Goal: Transaction & Acquisition: Purchase product/service

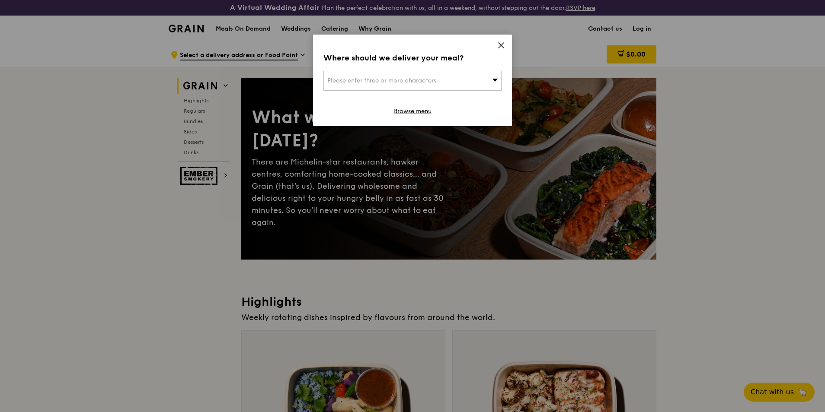
click at [495, 79] on icon at bounding box center [495, 80] width 6 height 3
click at [496, 45] on div "Where should we deliver your meal? Please enter three or more characters Please…" at bounding box center [412, 81] width 199 height 92
click at [504, 47] on icon at bounding box center [501, 45] width 8 height 8
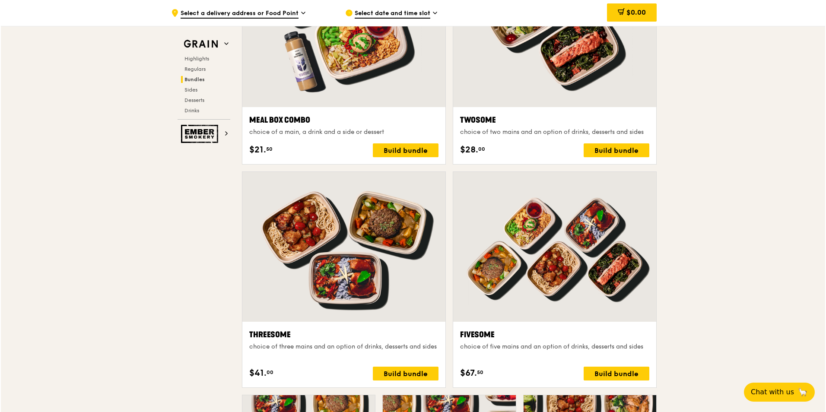
scroll to position [1426, 0]
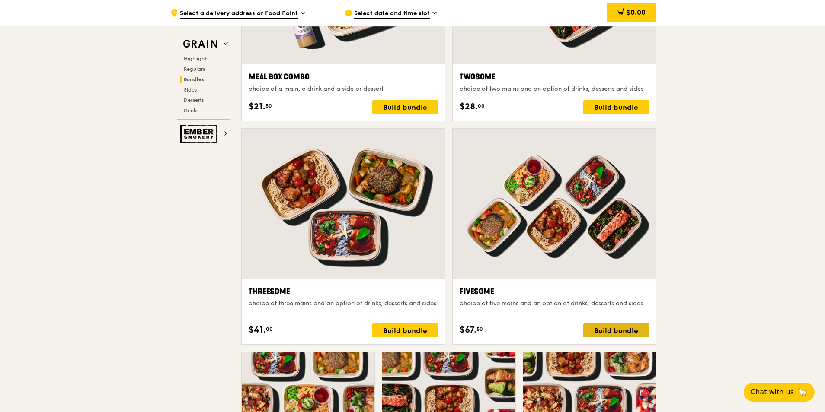
click at [629, 332] on div "Build bundle" at bounding box center [616, 331] width 66 height 14
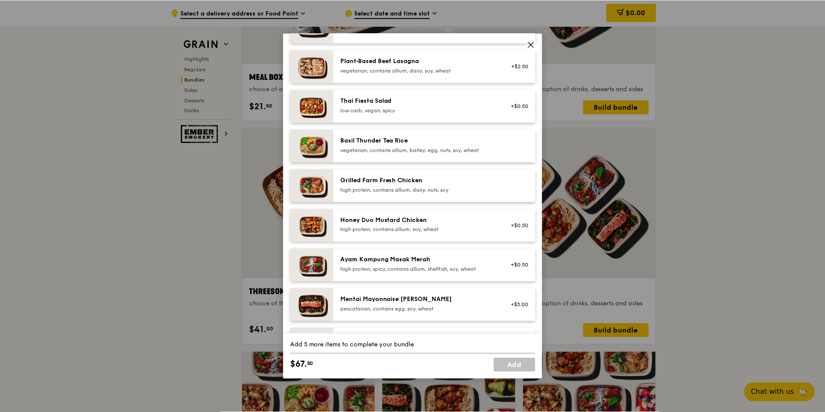
scroll to position [130, 0]
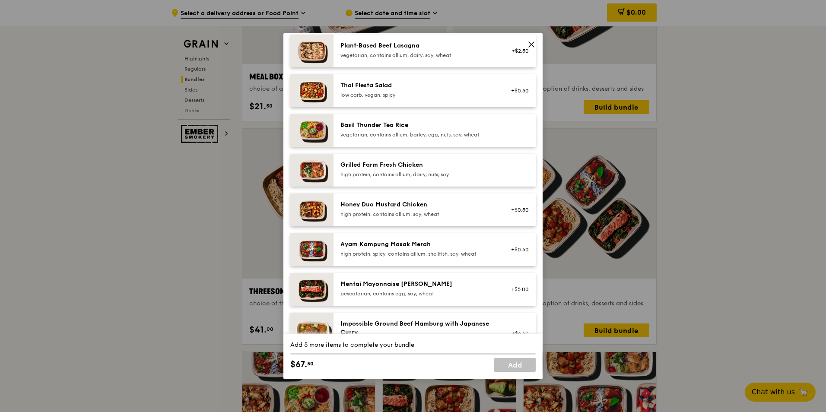
click at [442, 209] on div "Honey Duo Mustard Chicken high protein, contains allium, soy, wheat" at bounding box center [418, 209] width 155 height 17
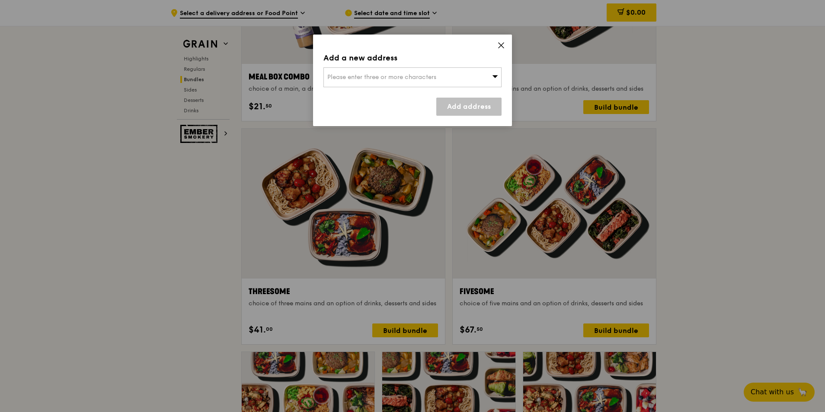
click at [485, 77] on div "Please enter three or more characters" at bounding box center [412, 77] width 178 height 20
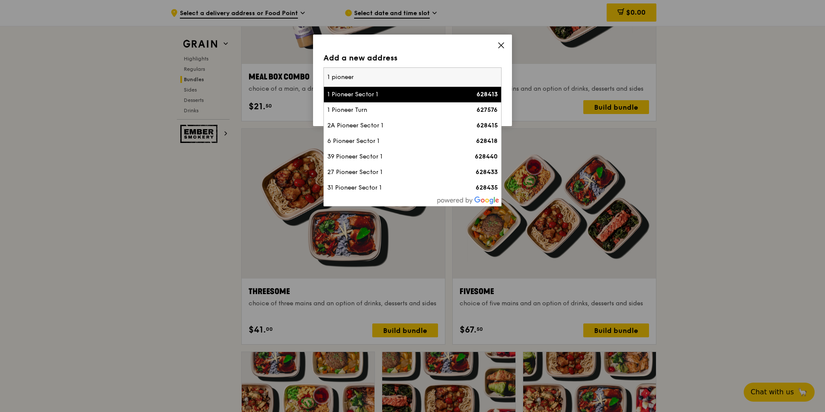
type input "1 pioneer"
click at [464, 93] on div "628413" at bounding box center [476, 94] width 43 height 9
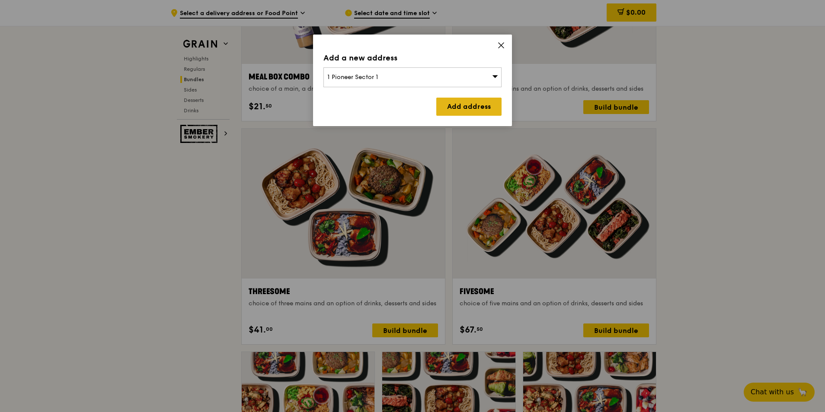
click at [474, 105] on link "Add address" at bounding box center [468, 107] width 65 height 18
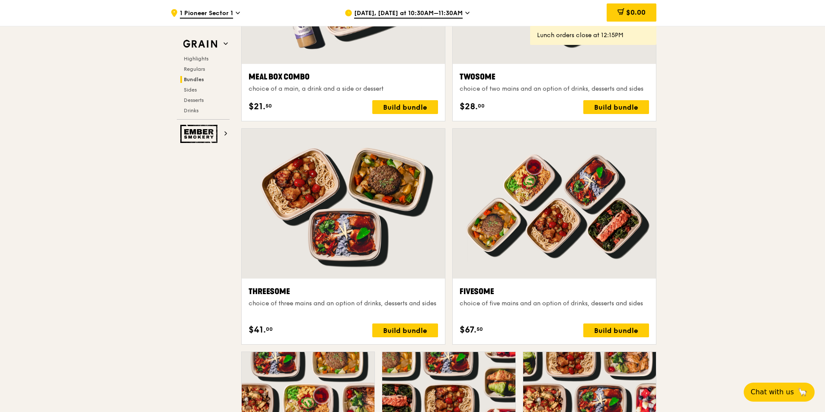
click at [460, 12] on div "[DATE], [DATE] at 10:30AM–11:30AM" at bounding box center [424, 13] width 160 height 26
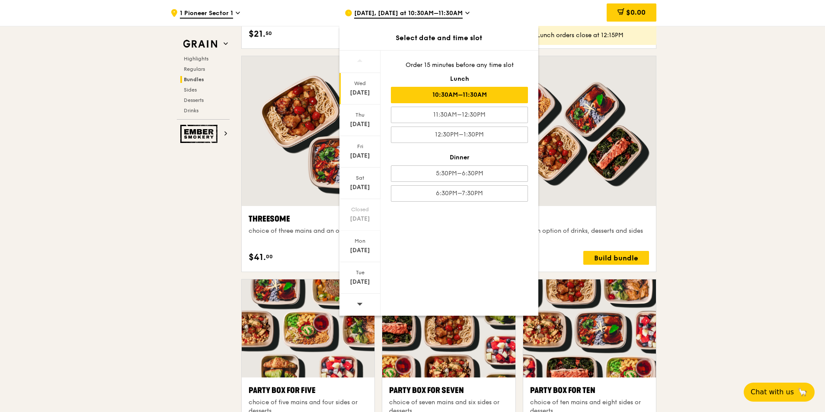
scroll to position [1513, 0]
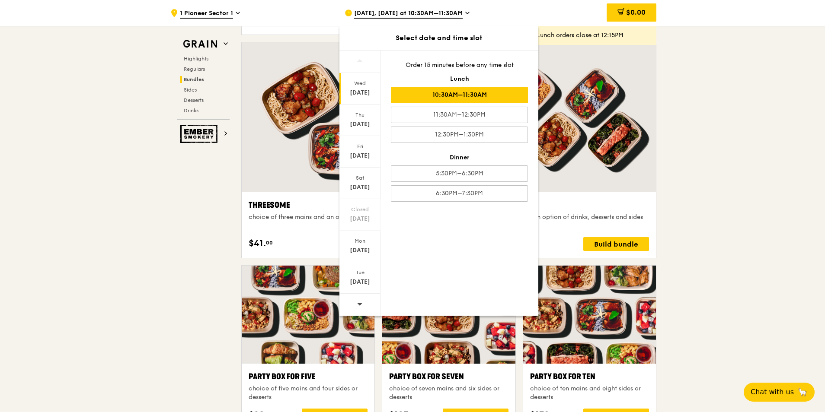
click at [363, 305] on div at bounding box center [359, 305] width 41 height 22
click at [358, 305] on icon at bounding box center [360, 304] width 6 height 6
click at [354, 307] on div at bounding box center [359, 305] width 41 height 22
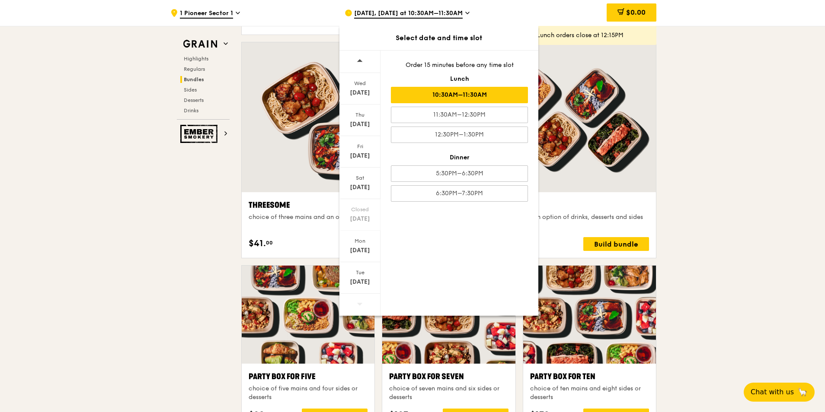
click at [359, 302] on icon at bounding box center [360, 304] width 6 height 6
drag, startPoint x: 359, startPoint y: 302, endPoint x: 358, endPoint y: 277, distance: 25.5
click at [358, 277] on div "[DATE]" at bounding box center [359, 278] width 41 height 32
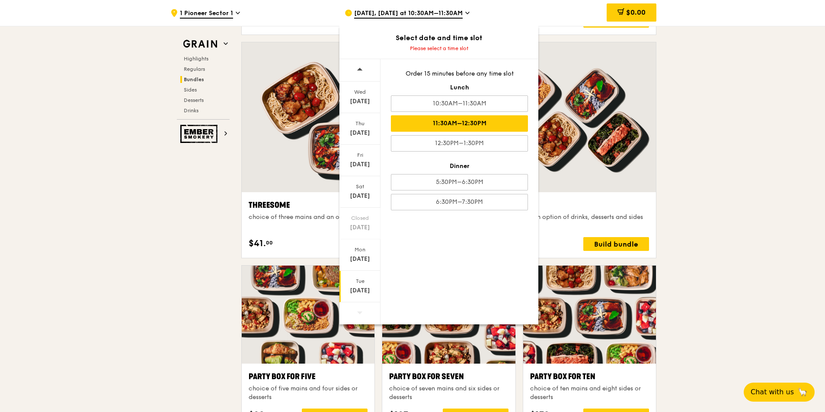
click at [472, 125] on div "11:30AM–12:30PM" at bounding box center [459, 123] width 137 height 16
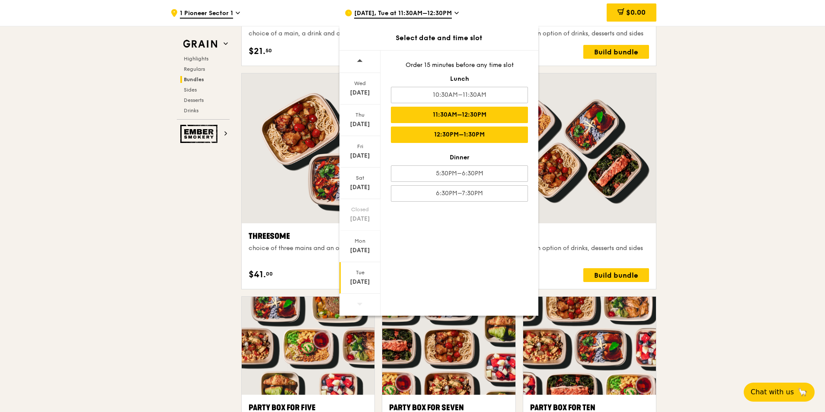
scroll to position [1684, 0]
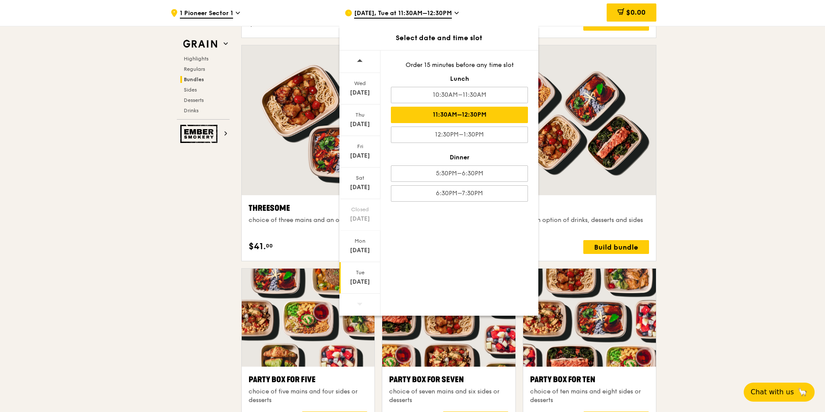
click at [354, 282] on div "[DATE]" at bounding box center [360, 282] width 38 height 9
click at [703, 221] on div ".cls-1 { fill: none; stroke: #fff; stroke-linecap: round; stroke-linejoin: roun…" at bounding box center [412, 273] width 825 height 3833
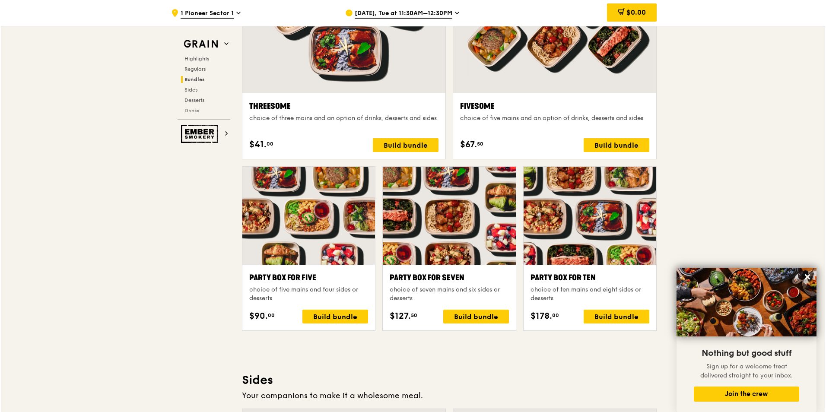
scroll to position [1771, 0]
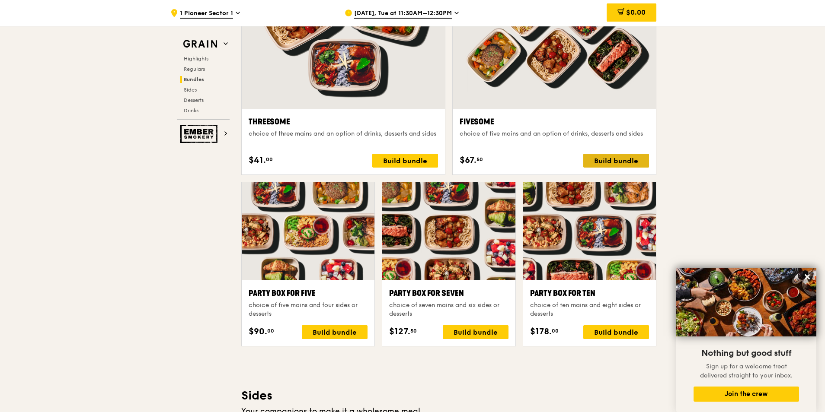
click at [623, 159] on div "Build bundle" at bounding box center [616, 161] width 66 height 14
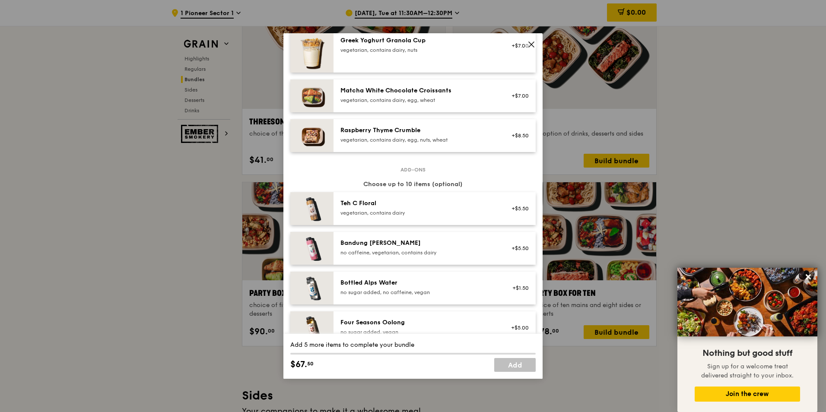
scroll to position [557, 0]
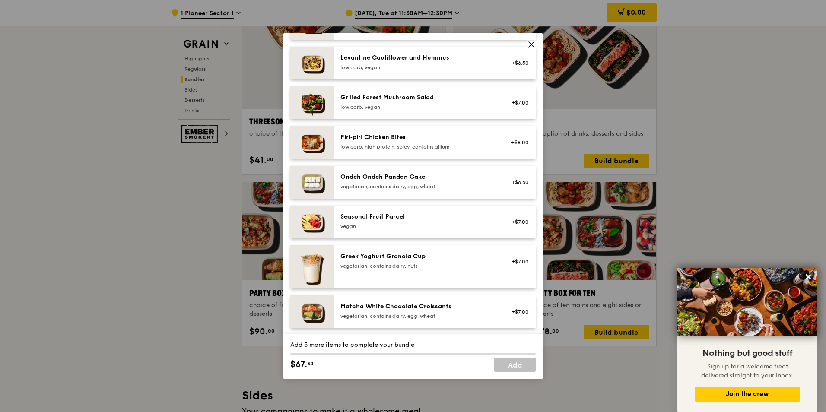
click at [532, 45] on icon at bounding box center [531, 44] width 5 height 5
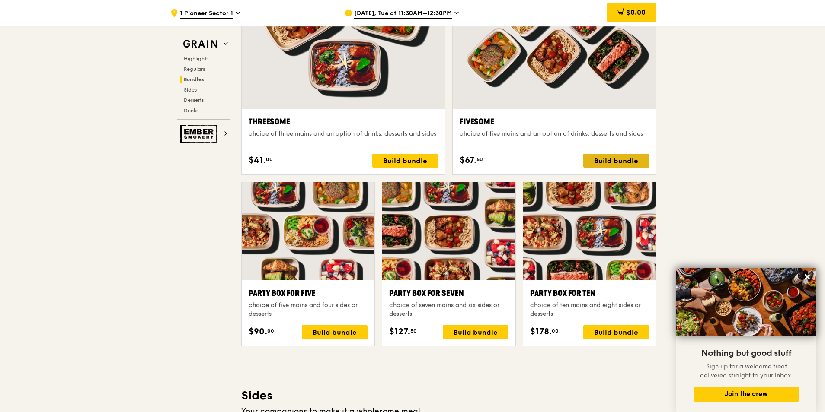
click at [613, 165] on div "Build bundle" at bounding box center [616, 161] width 66 height 14
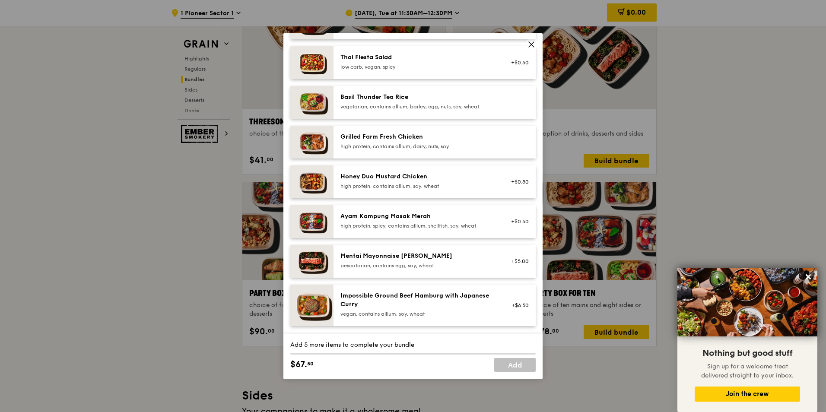
scroll to position [173, 0]
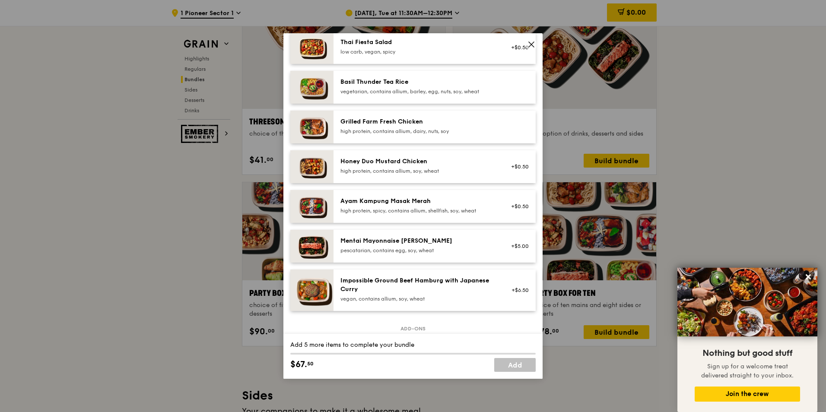
click at [418, 163] on div "Honey Duo Mustard Chicken" at bounding box center [418, 161] width 155 height 9
click at [412, 204] on div "Ayam Kampung Masak Merah" at bounding box center [418, 201] width 155 height 9
click at [415, 252] on div "pescatarian, contains egg, soy, wheat" at bounding box center [418, 250] width 155 height 7
click at [515, 249] on link "Remove" at bounding box center [519, 251] width 20 height 6
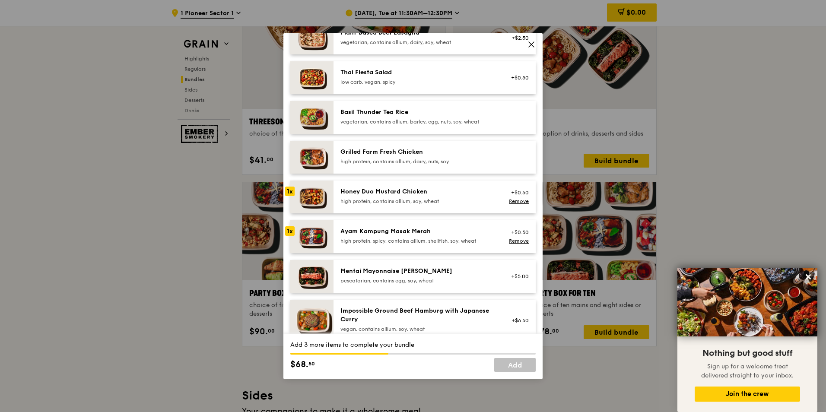
scroll to position [86, 0]
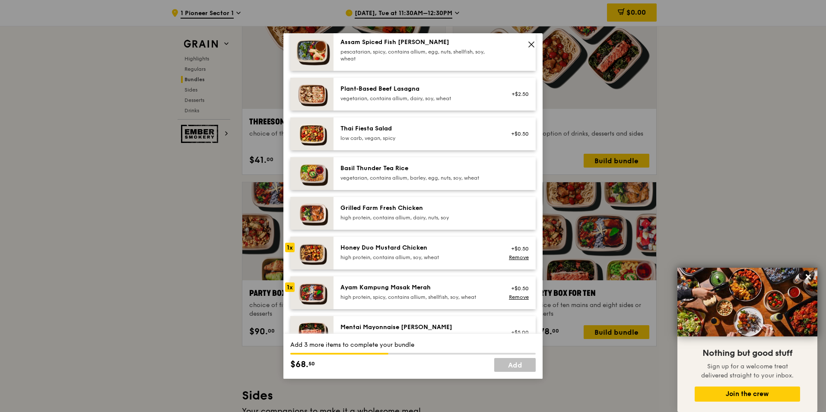
click at [433, 215] on div "high protein, contains allium, dairy, nuts, soy" at bounding box center [418, 217] width 155 height 7
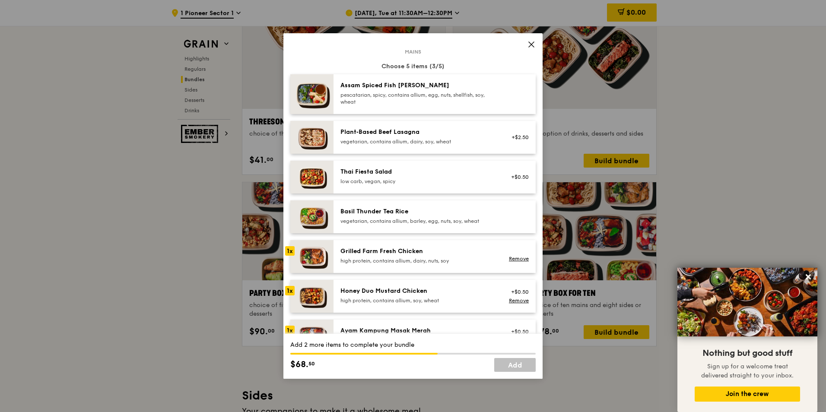
click at [413, 99] on div "pescatarian, spicy, contains allium, egg, nuts, shellfish, soy, wheat" at bounding box center [418, 99] width 155 height 14
click at [418, 177] on div "Thai Fiesta Salad low carb, vegan, spicy" at bounding box center [418, 176] width 155 height 17
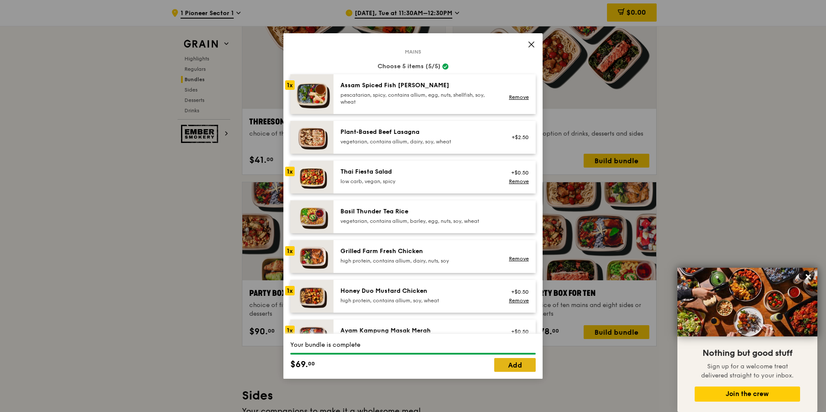
click at [521, 367] on link "Add" at bounding box center [514, 365] width 41 height 14
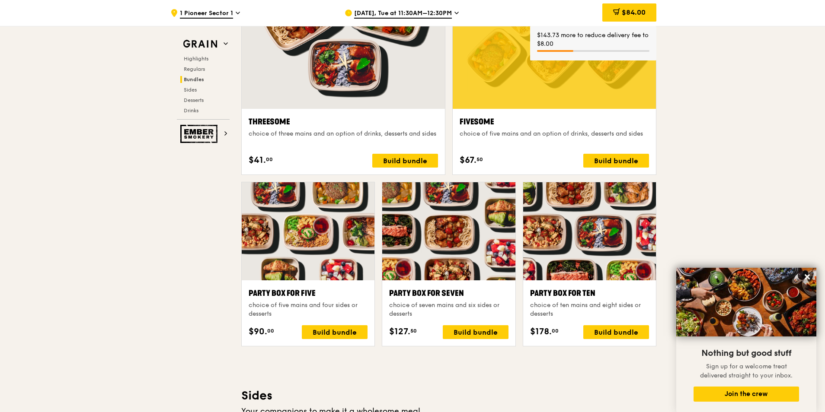
click at [608, 46] on div "$143.73 more to reduce delivery fee to $8.00" at bounding box center [593, 39] width 112 height 17
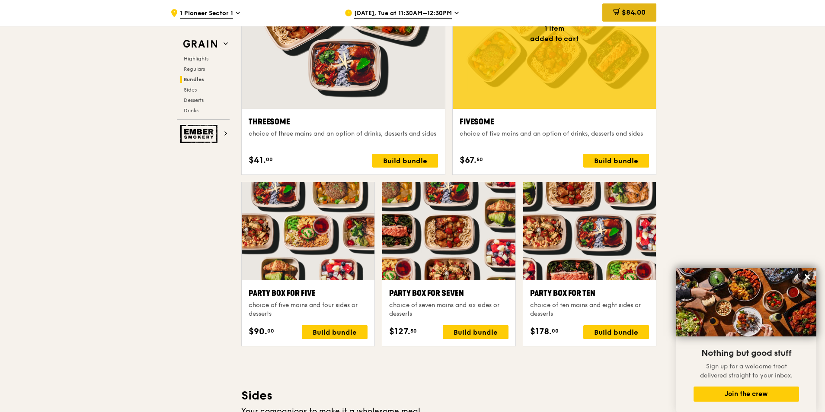
click at [630, 12] on span "$84.00" at bounding box center [634, 12] width 24 height 8
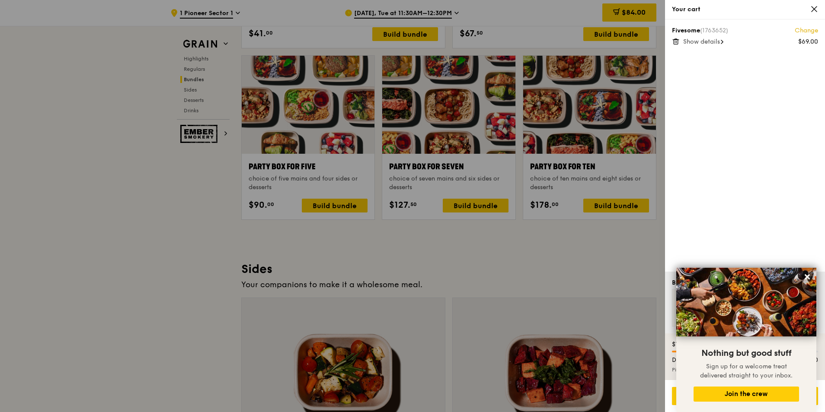
scroll to position [1900, 0]
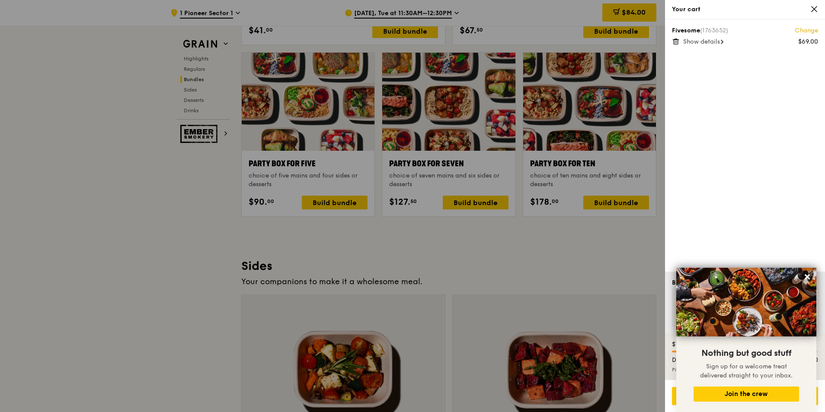
click at [695, 39] on span "Show details" at bounding box center [701, 41] width 37 height 7
click at [806, 277] on icon at bounding box center [806, 276] width 5 height 5
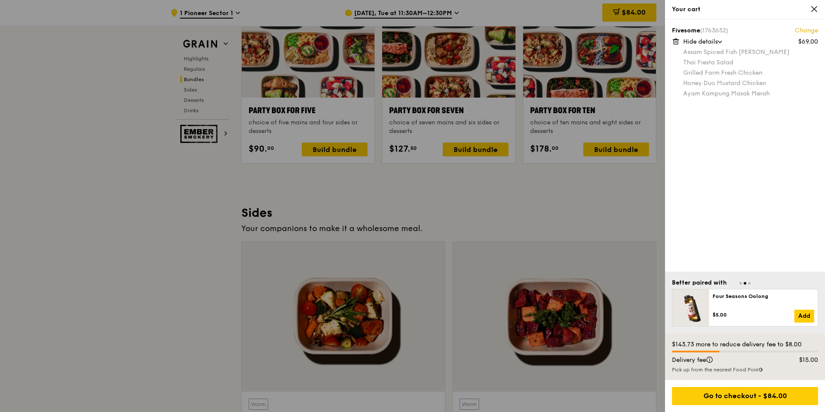
scroll to position [1987, 0]
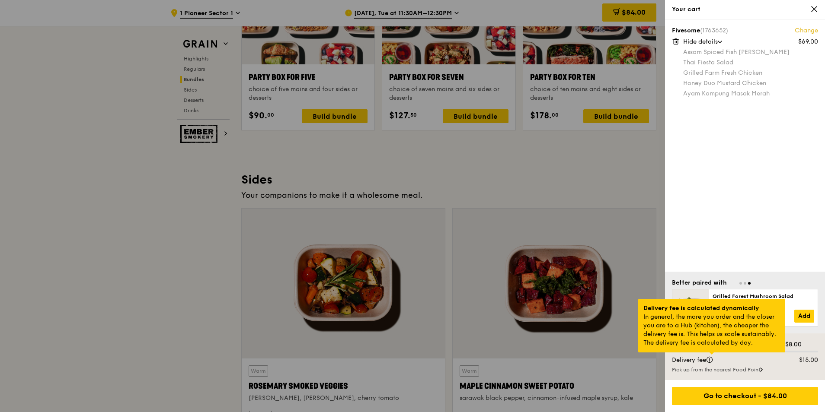
click at [711, 355] on div at bounding box center [711, 354] width 4 height 2
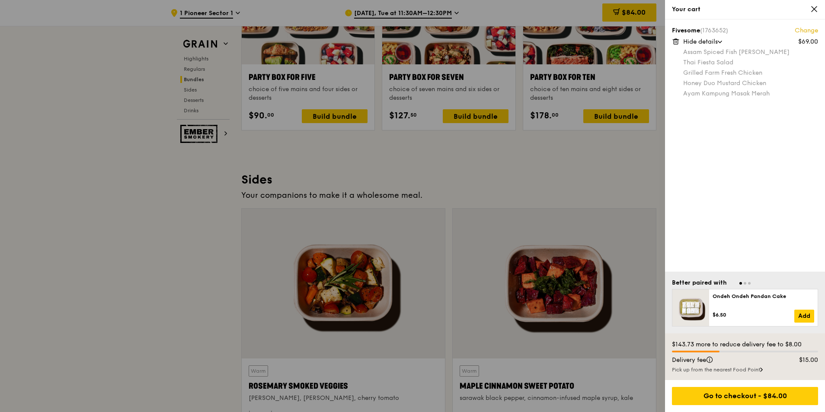
click at [518, 174] on div at bounding box center [412, 206] width 825 height 412
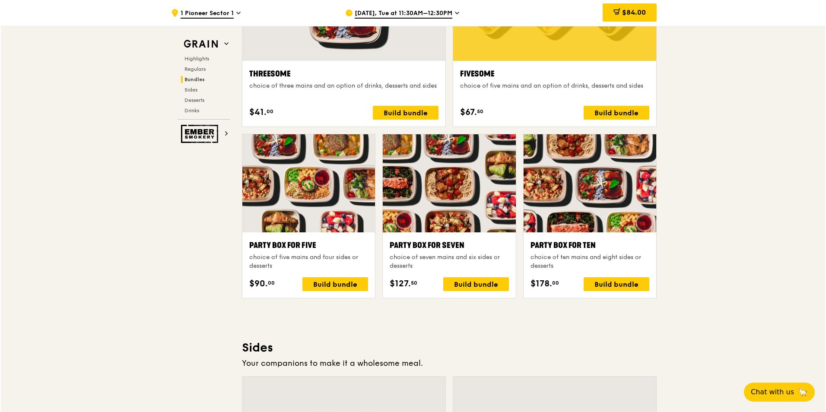
scroll to position [1814, 0]
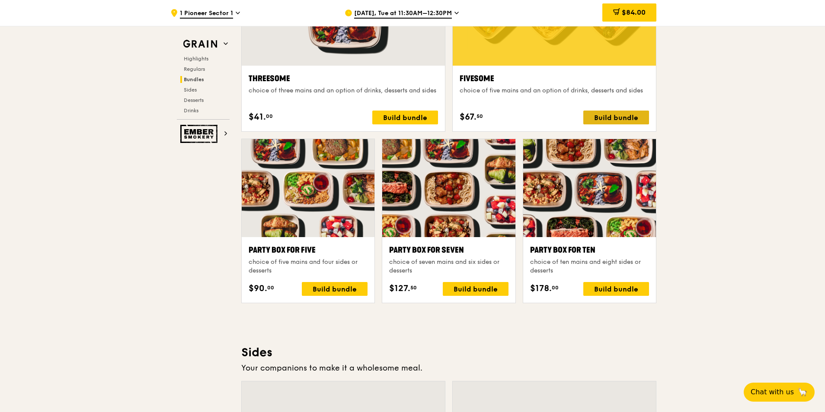
click at [613, 112] on div "Build bundle" at bounding box center [616, 118] width 66 height 14
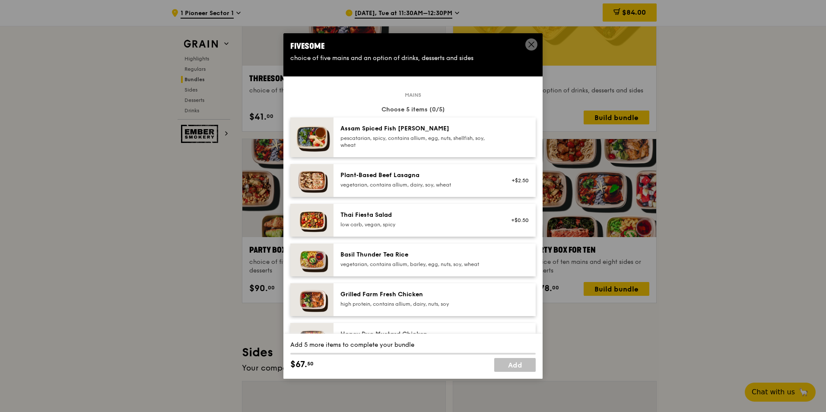
click at [450, 137] on div "pescatarian, spicy, contains allium, egg, nuts, shellfish, soy, wheat" at bounding box center [418, 142] width 155 height 14
click at [468, 210] on div "Thai Fiesta Salad low carb, vegan, spicy +$0.50" at bounding box center [435, 220] width 202 height 33
click at [456, 258] on div "Basil Thunder Tea Rice" at bounding box center [418, 255] width 155 height 9
click at [444, 304] on div "high protein, contains allium, dairy, nuts, soy" at bounding box center [418, 304] width 155 height 7
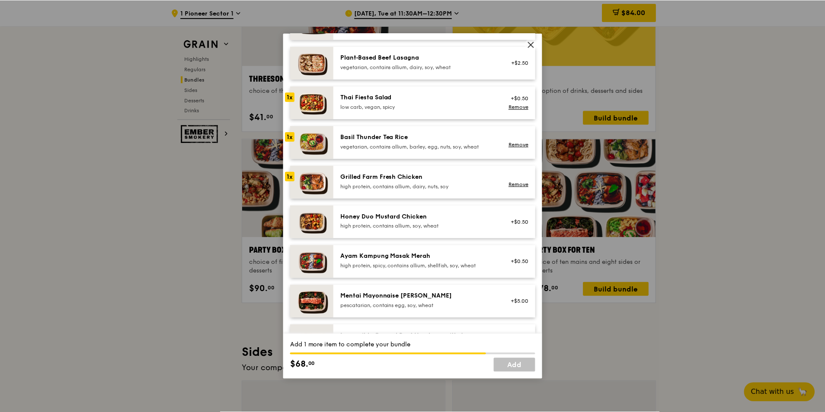
scroll to position [130, 0]
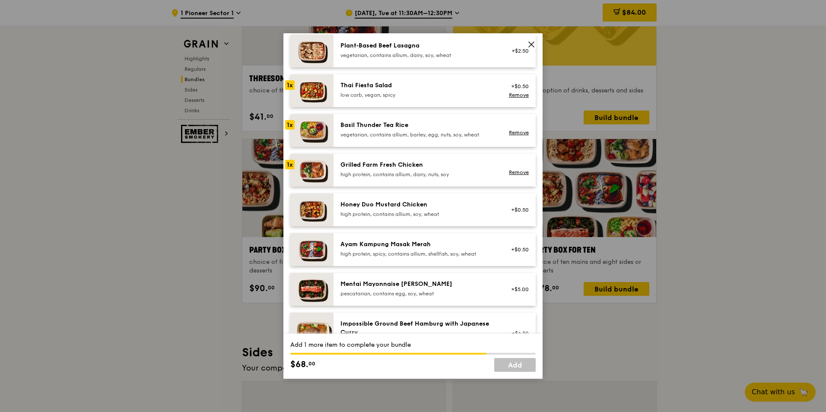
click at [458, 204] on div "Honey Duo Mustard Chicken" at bounding box center [418, 205] width 155 height 9
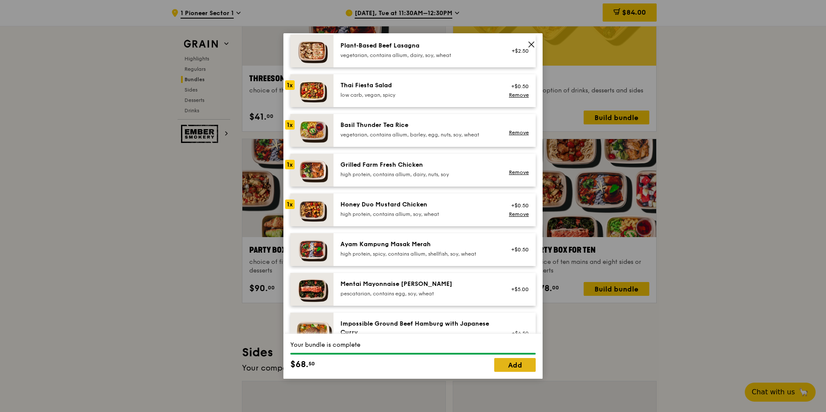
click at [520, 367] on link "Add" at bounding box center [514, 365] width 41 height 14
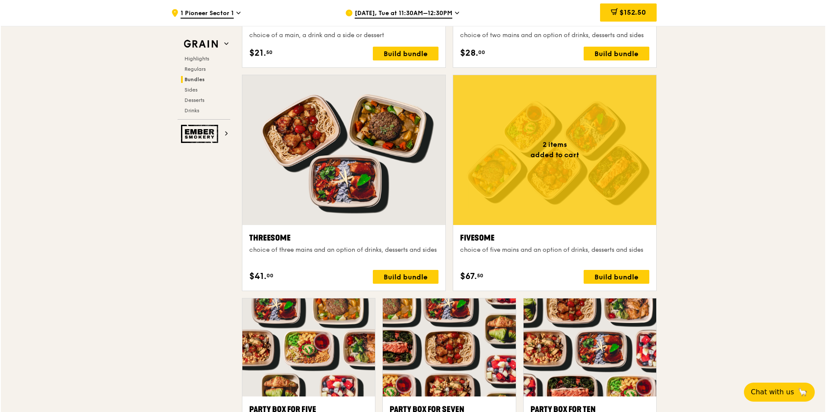
scroll to position [1684, 0]
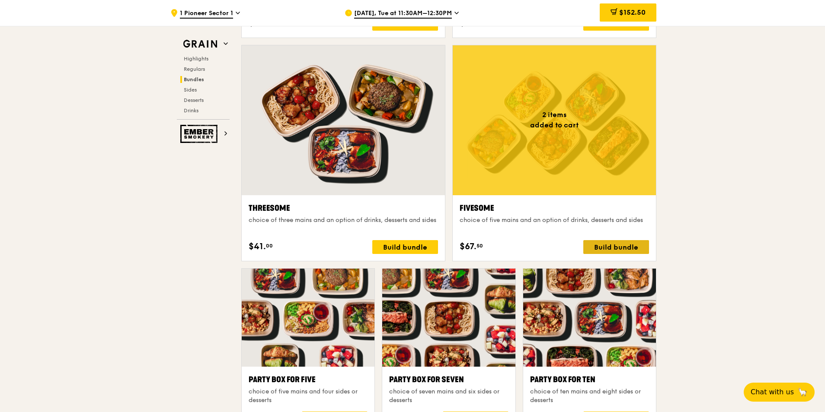
click at [623, 247] on div "Build bundle" at bounding box center [616, 247] width 66 height 14
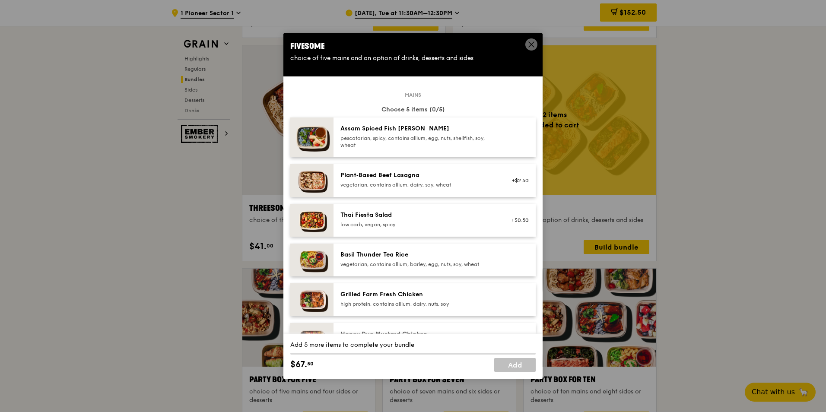
click at [437, 256] on div "Basil Thunder Tea Rice" at bounding box center [418, 255] width 155 height 9
click at [428, 296] on div "Grilled Farm Fresh Chicken" at bounding box center [418, 294] width 155 height 9
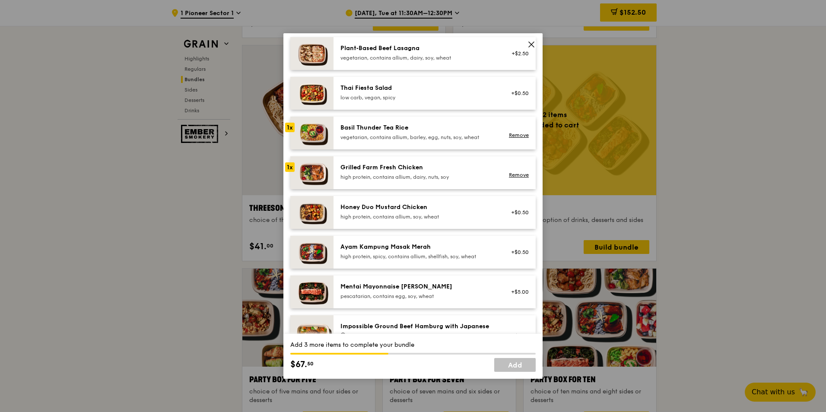
scroll to position [130, 0]
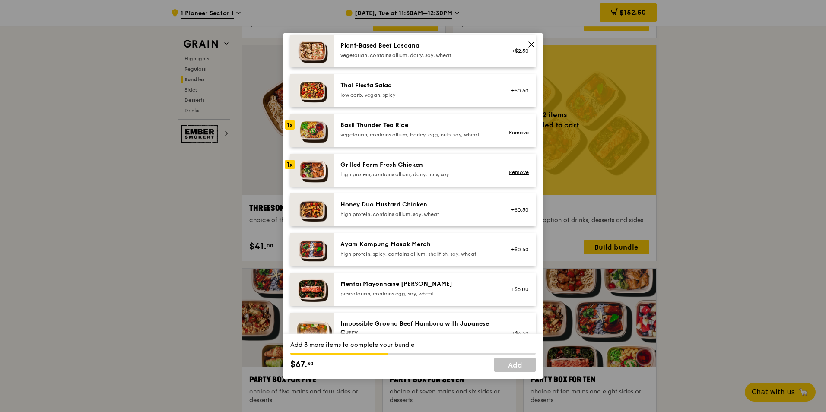
click at [471, 211] on div "high protein, contains allium, soy, wheat" at bounding box center [418, 214] width 155 height 7
click at [471, 238] on div "Ayam Kampung Masak Merah high protein, spicy, contains allium, shellfish, soy, …" at bounding box center [435, 249] width 202 height 33
click at [475, 292] on div "pescatarian, contains egg, soy, wheat" at bounding box center [418, 293] width 155 height 7
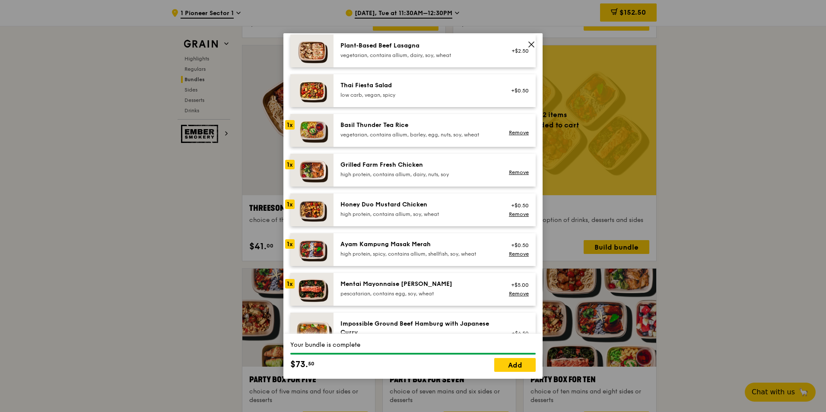
click at [476, 292] on div "pescatarian, contains egg, soy, wheat" at bounding box center [418, 293] width 155 height 7
click at [525, 294] on div "+$5.00 Remove" at bounding box center [517, 289] width 33 height 19
click at [519, 296] on link "Remove" at bounding box center [519, 294] width 20 height 6
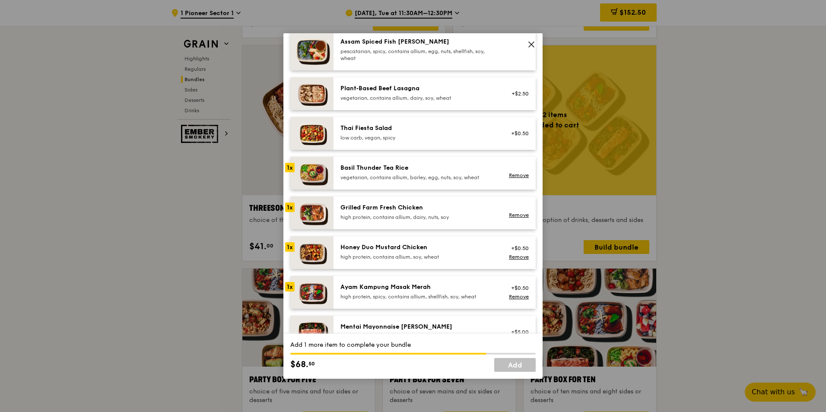
scroll to position [0, 0]
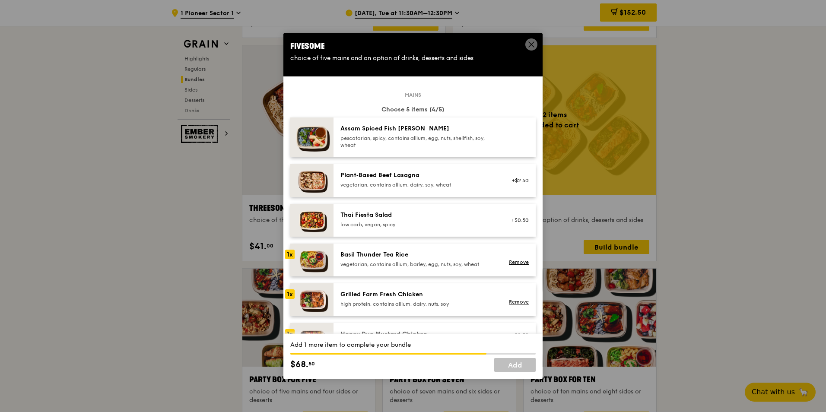
click at [490, 149] on div "Assam Spiced Fish [PERSON_NAME] pescatarian, spicy, contains allium, egg, nuts,…" at bounding box center [418, 137] width 166 height 26
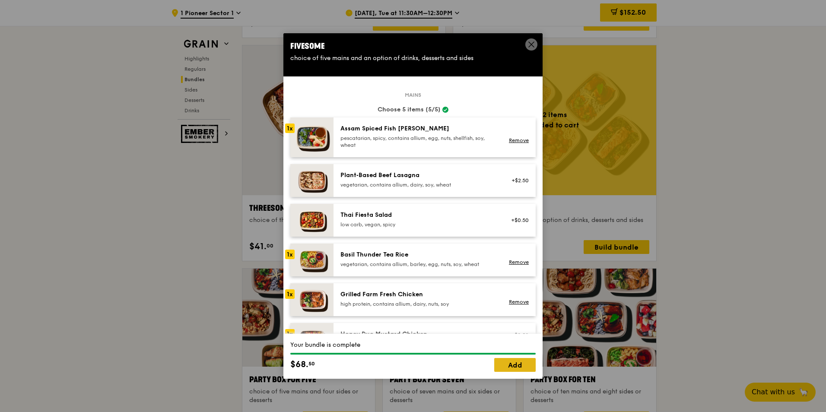
click at [527, 371] on link "Add" at bounding box center [514, 365] width 41 height 14
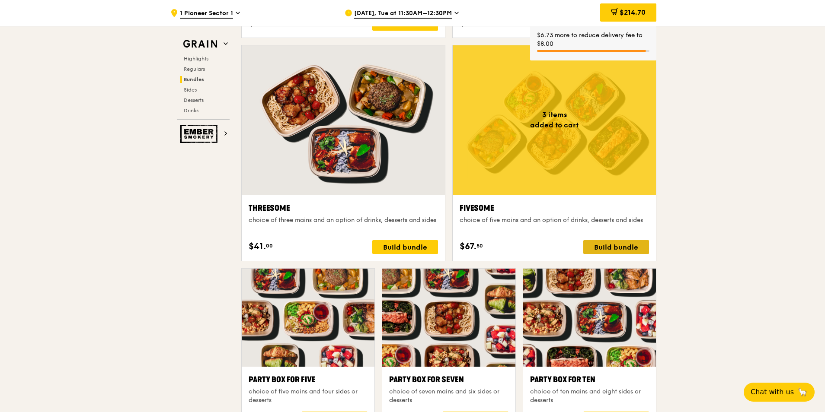
click at [630, 248] on div "Build bundle" at bounding box center [616, 247] width 66 height 14
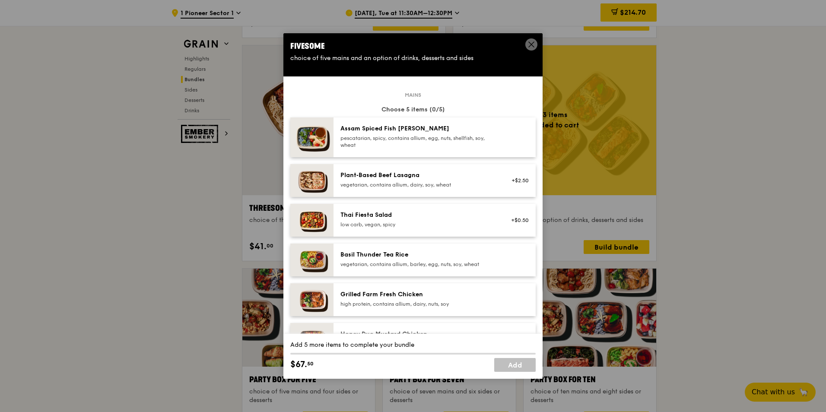
click at [427, 134] on div "Assam Spiced Fish [PERSON_NAME] pescatarian, spicy, contains allium, egg, nuts,…" at bounding box center [418, 136] width 155 height 24
click at [449, 220] on div "Thai Fiesta Salad low carb, vegan, spicy" at bounding box center [418, 219] width 155 height 17
click at [436, 273] on div "Basil Thunder Tea Rice vegetarian, contains allium, barley, egg, nuts, soy, whe…" at bounding box center [435, 260] width 202 height 33
click at [438, 306] on div "high protein, contains allium, dairy, nuts, soy" at bounding box center [418, 304] width 155 height 7
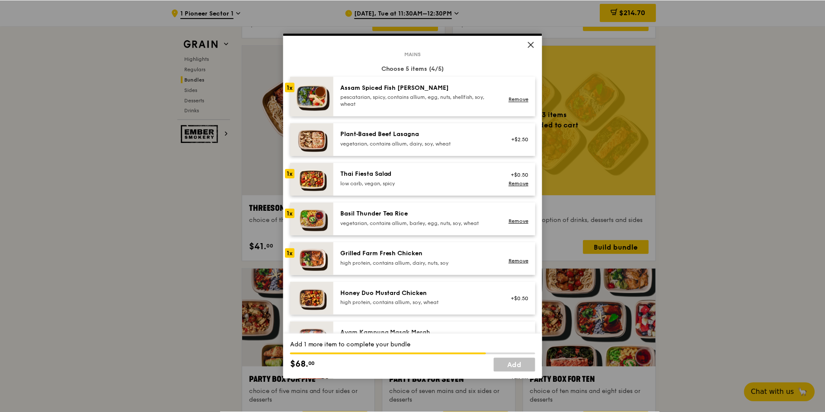
scroll to position [86, 0]
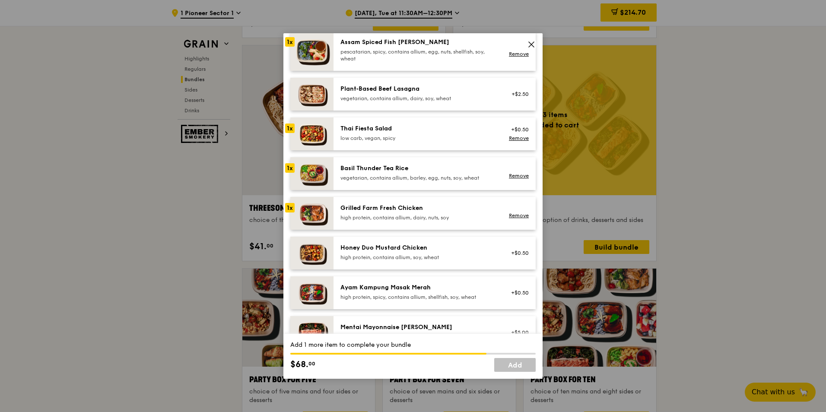
click at [431, 258] on div "high protein, contains allium, soy, wheat" at bounding box center [418, 257] width 155 height 7
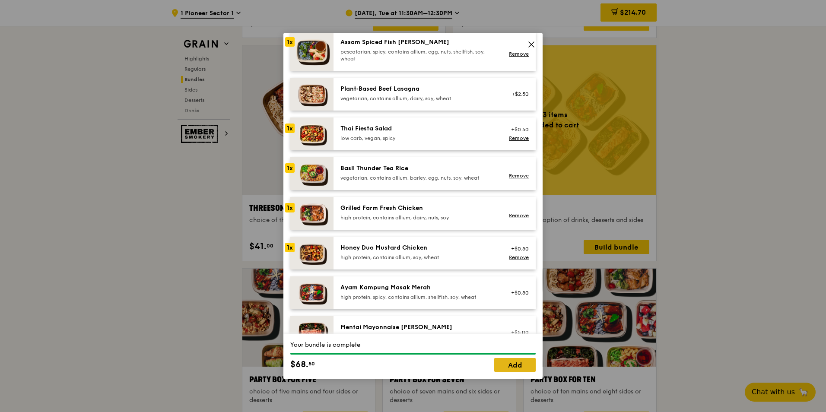
click at [514, 363] on link "Add" at bounding box center [514, 365] width 41 height 14
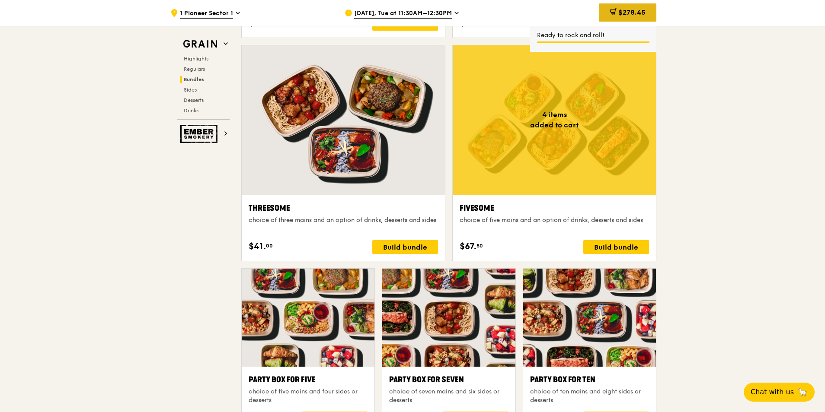
click at [639, 14] on span "$278.45" at bounding box center [631, 12] width 27 height 8
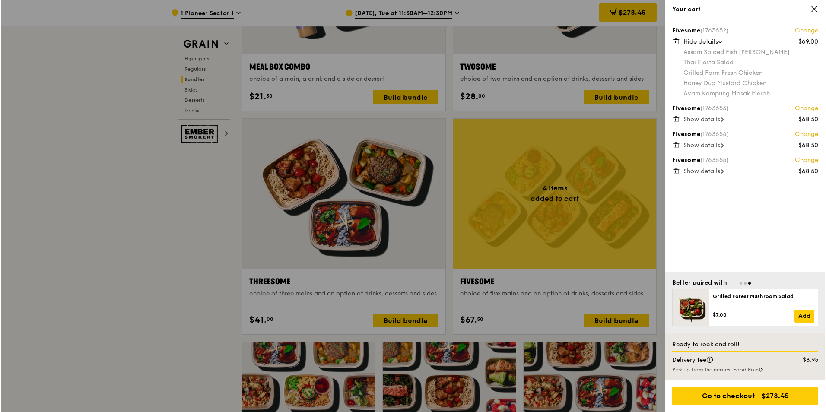
scroll to position [1555, 0]
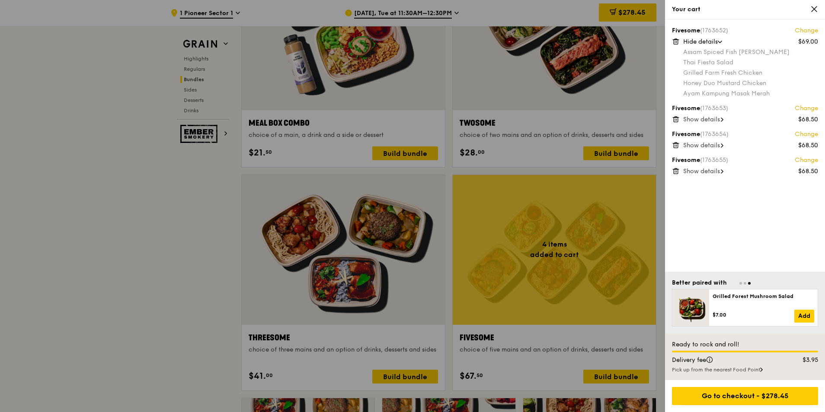
click at [721, 41] on icon at bounding box center [719, 42] width 4 height 3
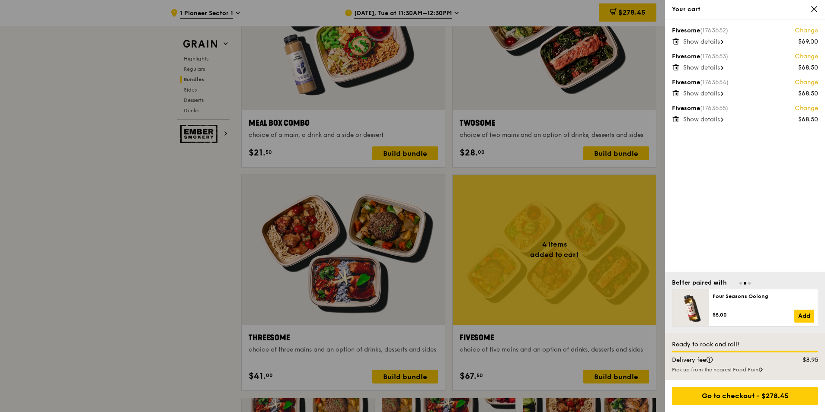
click at [634, 378] on div at bounding box center [412, 206] width 825 height 412
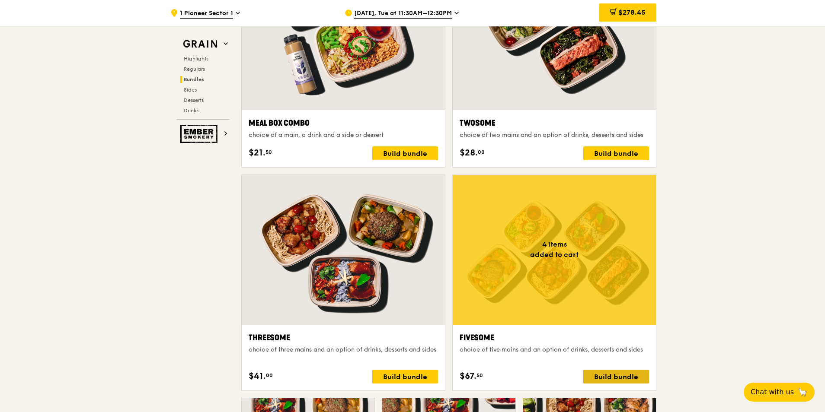
click at [629, 379] on div "Build bundle" at bounding box center [616, 377] width 66 height 14
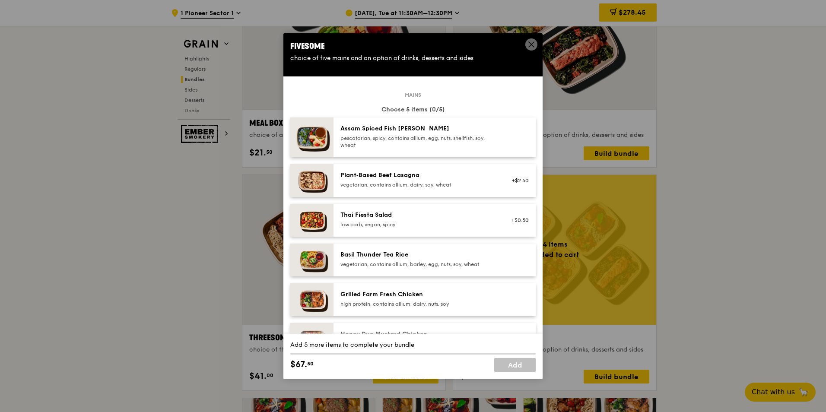
click at [479, 144] on div "pescatarian, spicy, contains allium, egg, nuts, shellfish, soy, wheat" at bounding box center [418, 142] width 155 height 14
click at [441, 263] on div "vegetarian, contains allium, barley, egg, nuts, soy, wheat" at bounding box center [418, 264] width 155 height 7
click at [440, 288] on div "Grilled Farm Fresh Chicken high protein, contains allium, dairy, nuts, soy" at bounding box center [435, 300] width 202 height 33
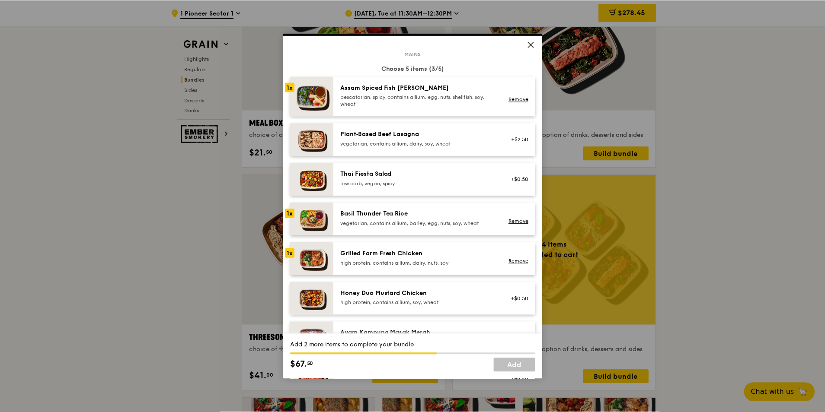
scroll to position [130, 0]
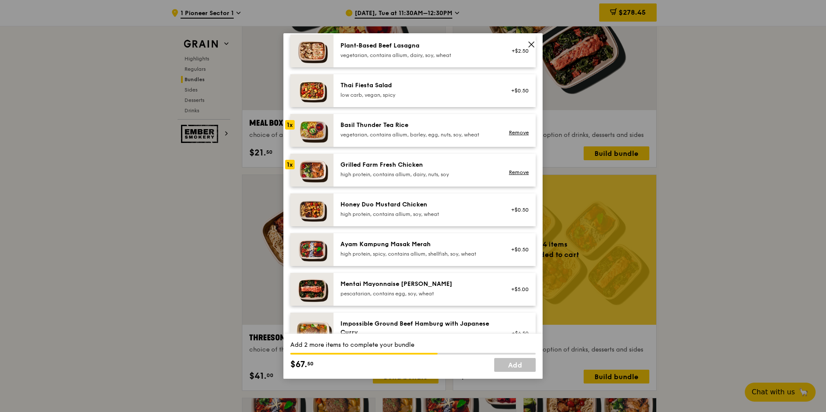
click at [440, 207] on div "Honey Duo Mustard Chicken" at bounding box center [418, 205] width 155 height 9
click at [448, 243] on div "Ayam Kampung Masak Merah" at bounding box center [418, 244] width 155 height 9
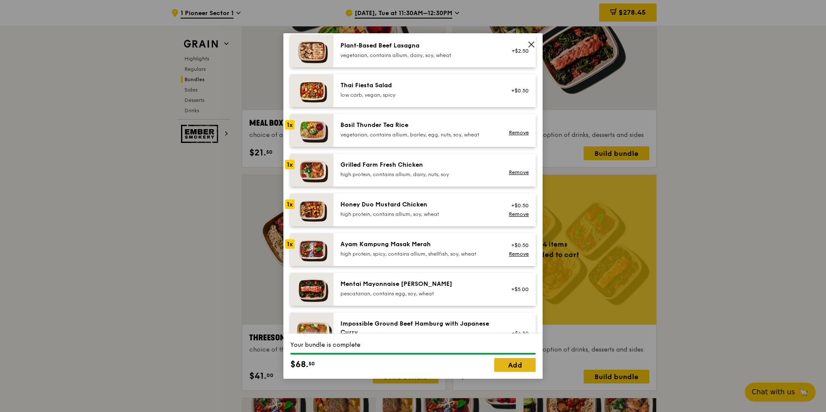
click at [520, 367] on link "Add" at bounding box center [514, 365] width 41 height 14
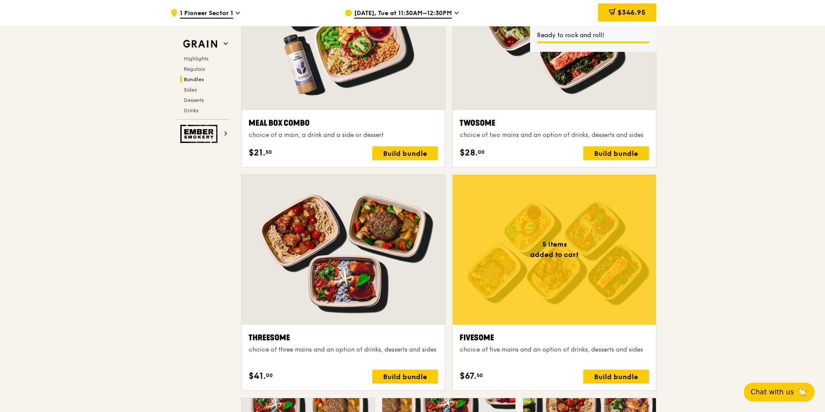
click at [625, 13] on span "$346.95" at bounding box center [631, 12] width 28 height 8
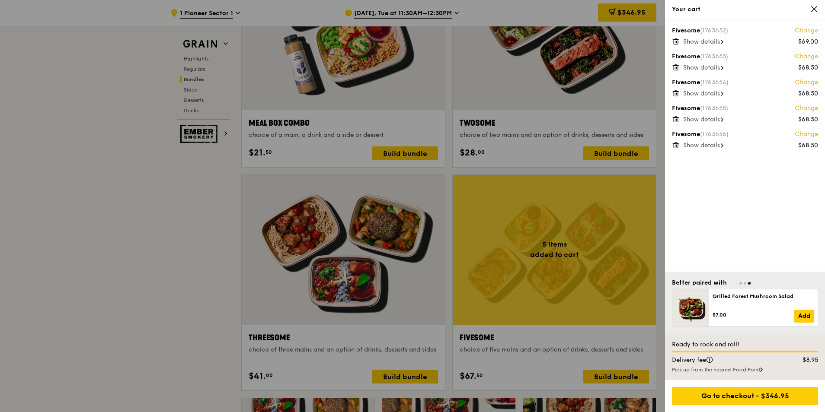
click at [111, 237] on div at bounding box center [412, 206] width 825 height 412
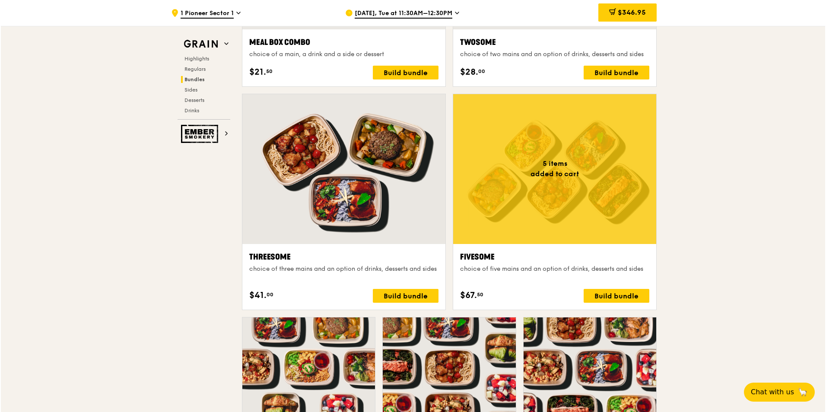
scroll to position [1728, 0]
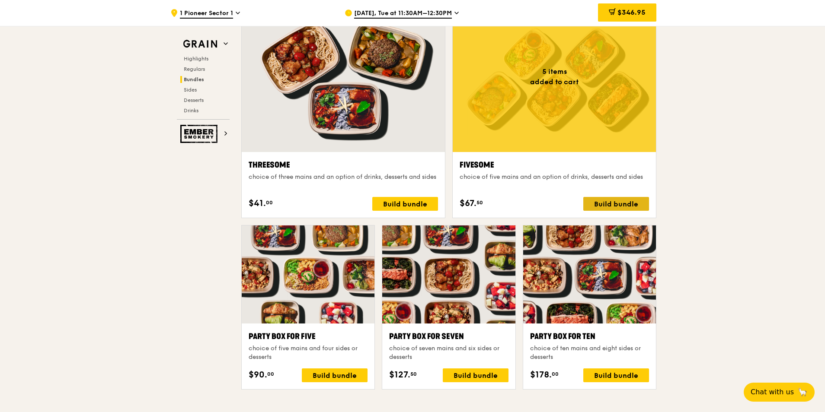
click at [615, 203] on div "Build bundle" at bounding box center [616, 204] width 66 height 14
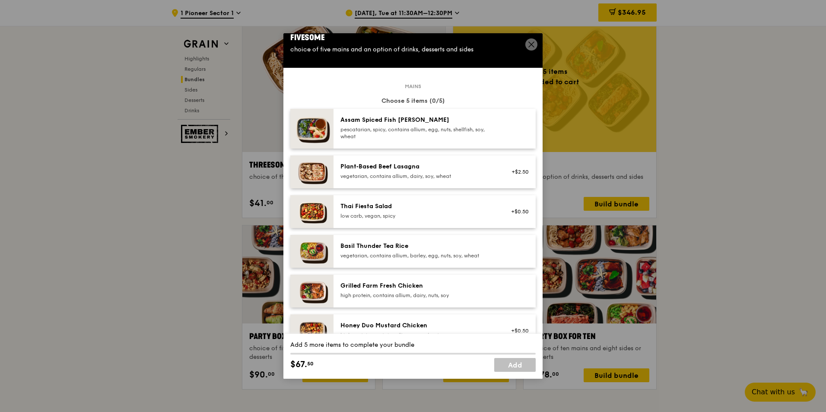
scroll to position [0, 0]
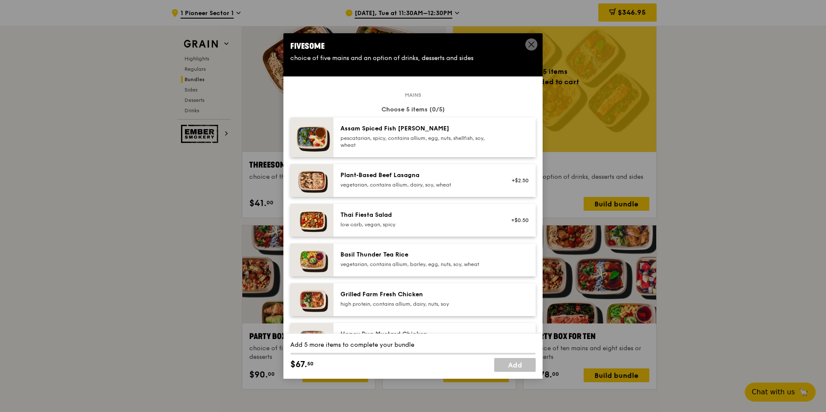
click at [424, 145] on div "pescatarian, spicy, contains allium, egg, nuts, shellfish, soy, wheat" at bounding box center [418, 142] width 155 height 14
click at [427, 257] on div "Basil Thunder Tea Rice" at bounding box center [418, 255] width 155 height 9
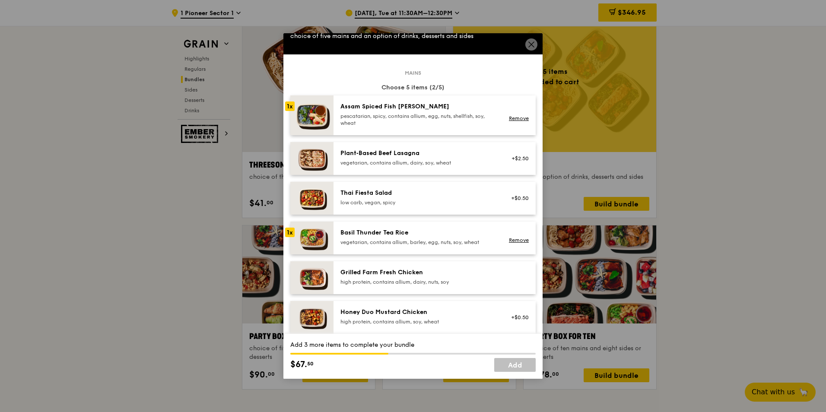
scroll to position [43, 0]
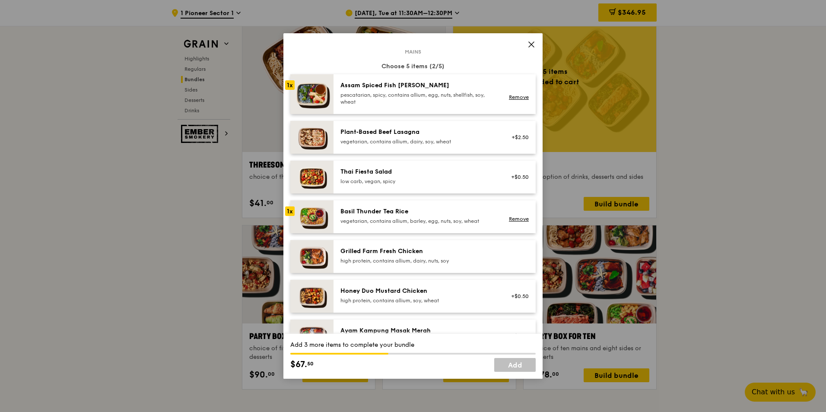
click at [426, 258] on div "high protein, contains allium, dairy, nuts, soy" at bounding box center [418, 261] width 155 height 7
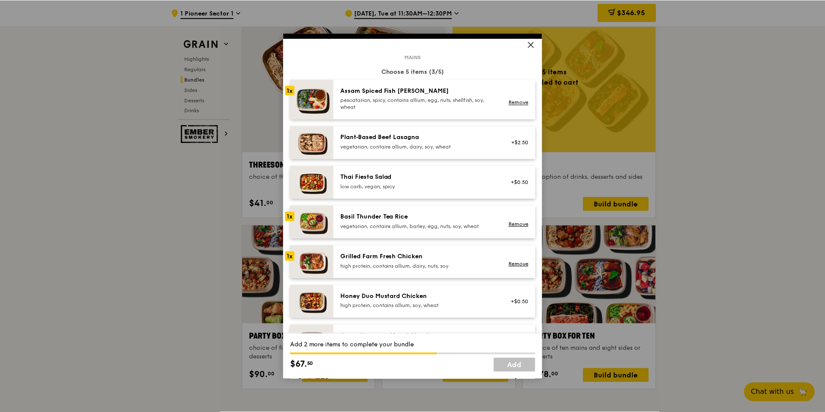
scroll to position [0, 0]
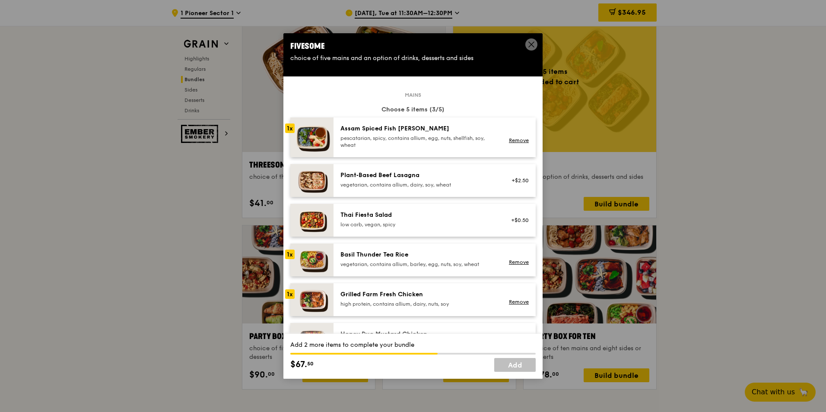
click at [294, 127] on div "1x" at bounding box center [290, 129] width 10 height 10
click at [317, 259] on img at bounding box center [311, 260] width 43 height 33
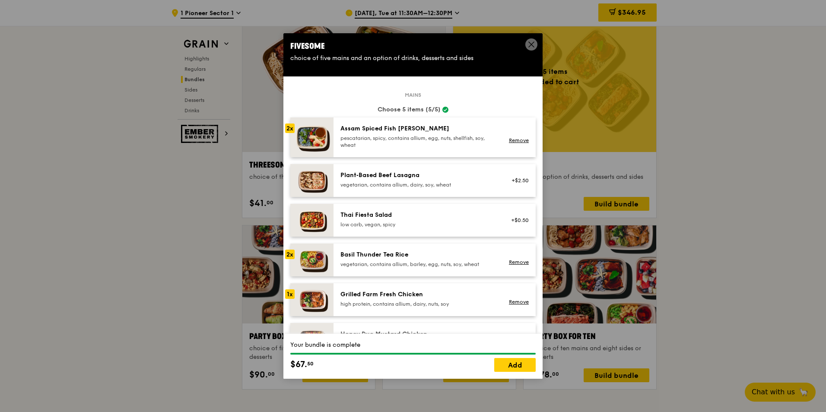
click at [534, 45] on icon at bounding box center [532, 45] width 8 height 8
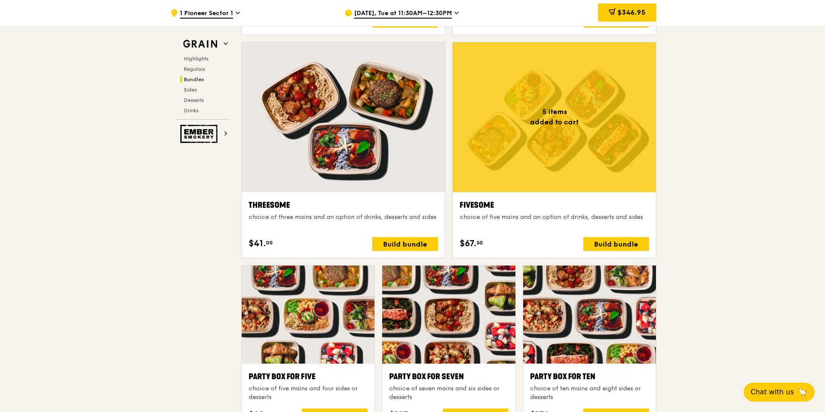
scroll to position [1684, 0]
